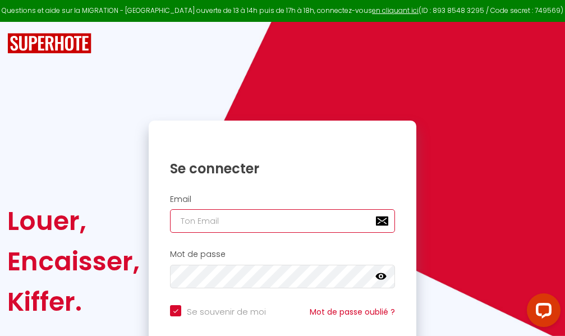
click at [283, 216] on input "email" at bounding box center [282, 221] width 225 height 24
type input "m"
checkbox input "true"
type input "ma"
checkbox input "true"
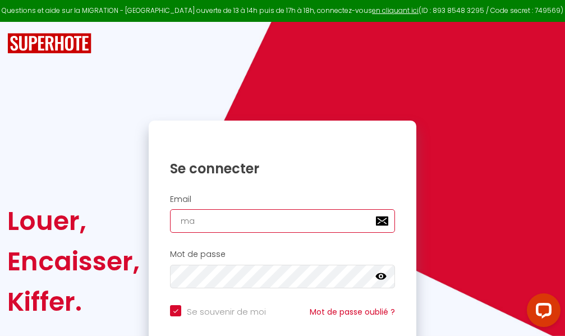
type input "mar"
checkbox input "true"
type input "marc"
checkbox input "true"
type input "marcd"
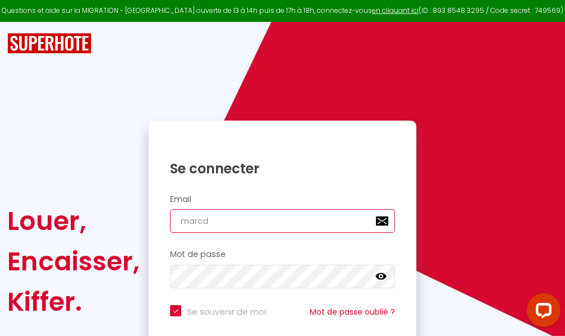
checkbox input "true"
type input "marcdp"
checkbox input "true"
type input "marcdpo"
checkbox input "true"
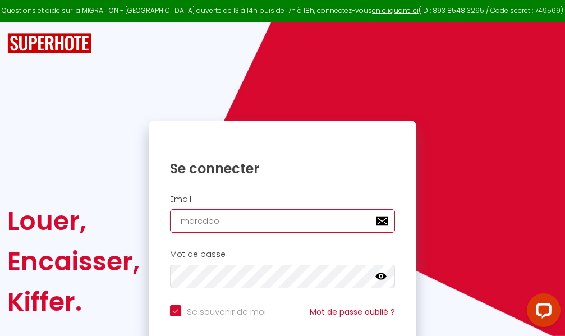
type input "marcdpoz"
checkbox input "true"
type input "marcdpoz."
checkbox input "true"
type input "marcdpoz.l"
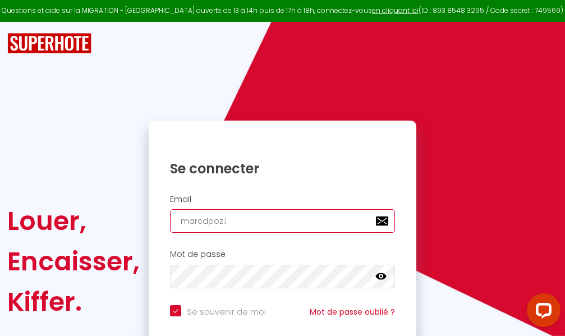
checkbox input "true"
type input "marcdpoz.lo"
checkbox input "true"
type input "marcdpoz.loc"
checkbox input "true"
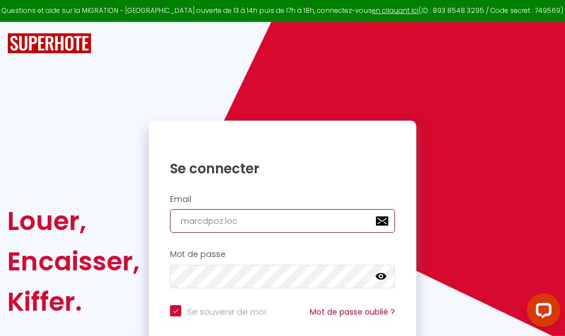
type input "marcdpoz.loca"
checkbox input "true"
type input "marcdpoz.locat"
checkbox input "true"
type input "marcdpoz.locati"
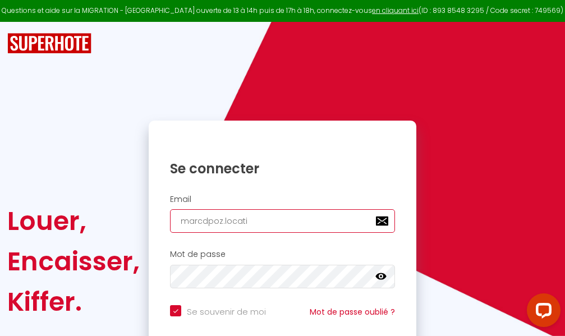
checkbox input "true"
type input "marcdpoz.locatio"
checkbox input "true"
type input "marcdpoz.location"
checkbox input "true"
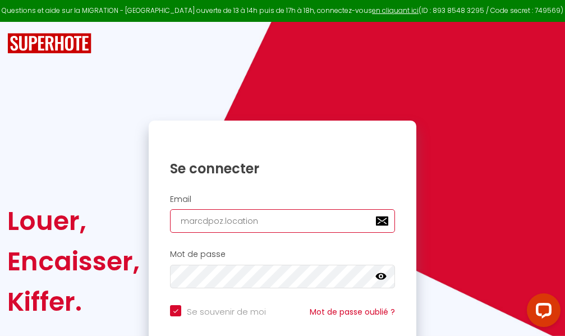
type input "marcdpoz.location@"
checkbox input "true"
type input "marcdpoz.location@g"
checkbox input "true"
type input "marcdpoz.location@gm"
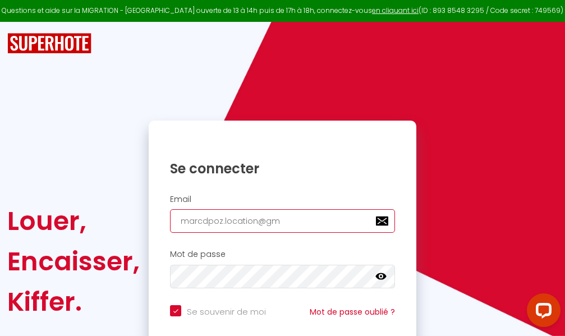
checkbox input "true"
type input "marcdpoz.location@gma"
checkbox input "true"
type input "marcdpoz.location@gmai"
checkbox input "true"
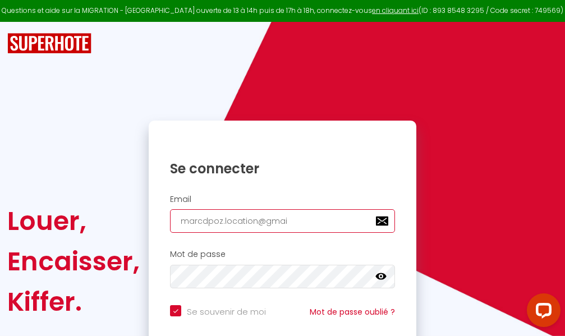
type input "[EMAIL_ADDRESS]"
checkbox input "true"
type input "[EMAIL_ADDRESS]."
checkbox input "true"
type input "marcdpoz.location@gmail.c"
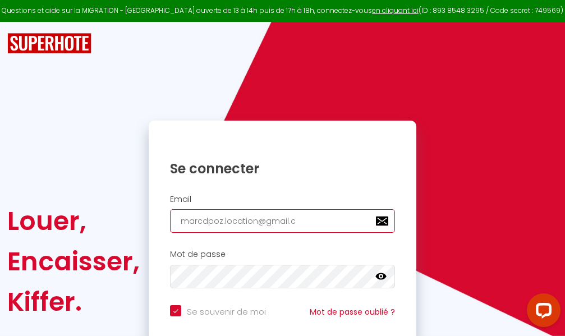
checkbox input "true"
type input "[EMAIL_ADDRESS][DOMAIN_NAME]"
checkbox input "true"
type input "[EMAIL_ADDRESS][DOMAIN_NAME]"
checkbox input "true"
